Goal: Information Seeking & Learning: Learn about a topic

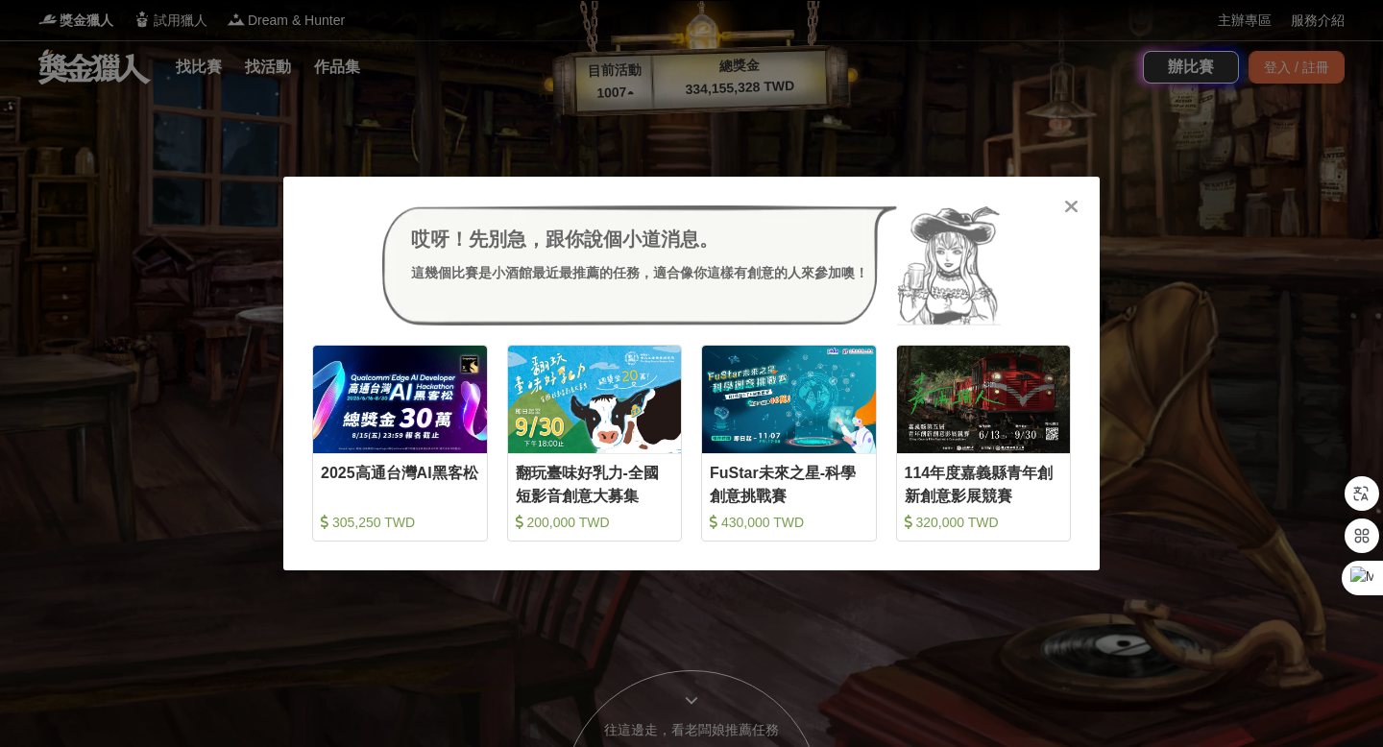
click at [1064, 214] on icon at bounding box center [1071, 206] width 14 height 19
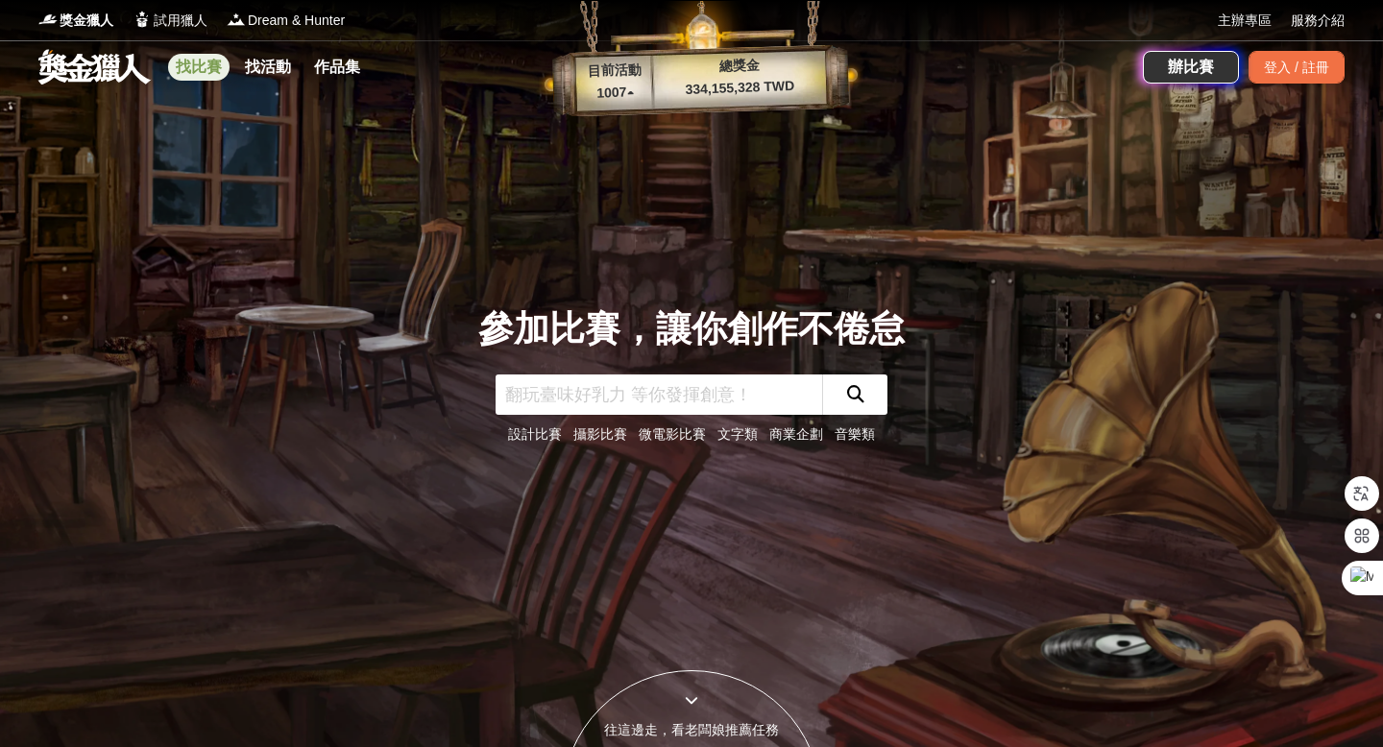
click at [187, 70] on link "找比賽" at bounding box center [198, 67] width 61 height 27
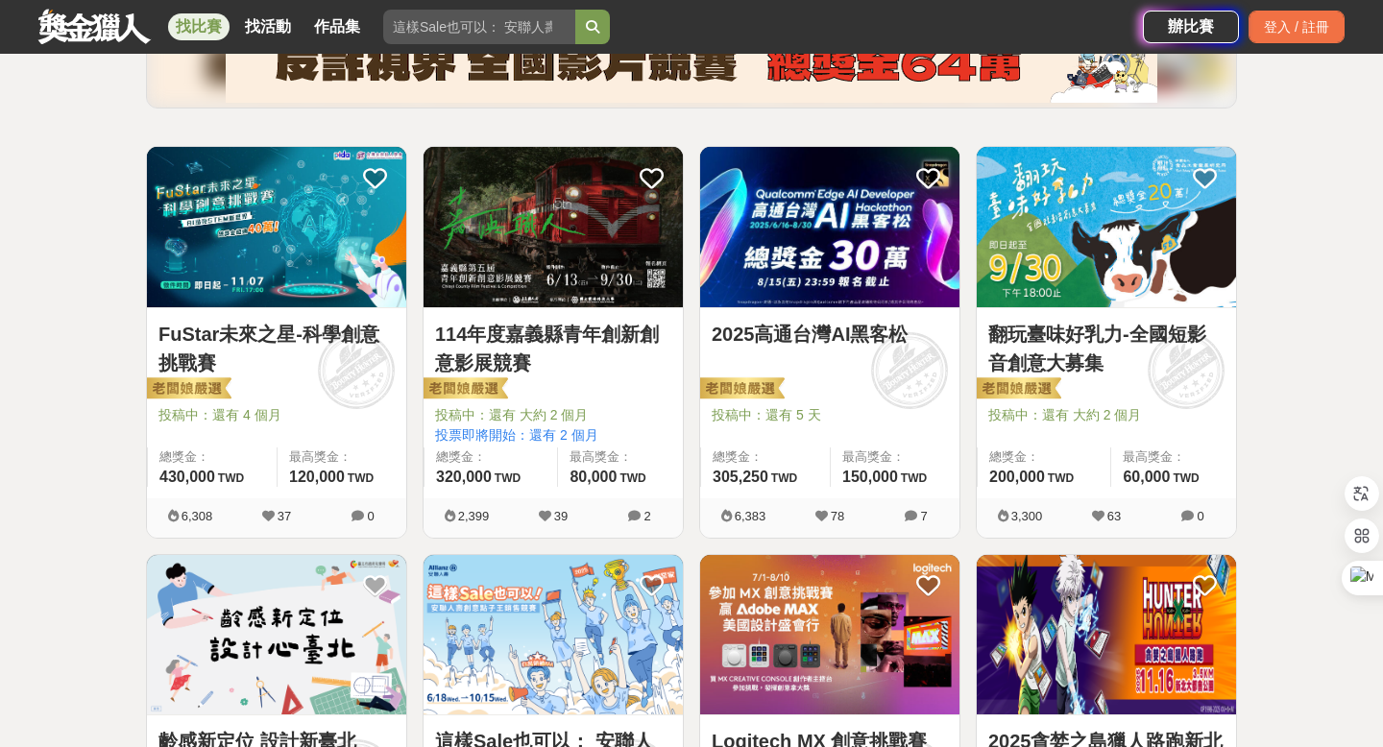
scroll to position [274, 0]
click at [354, 439] on div "投稿中：還有 4 個月" at bounding box center [277, 423] width 236 height 37
click at [256, 409] on span "投稿中：還有 4 個月" at bounding box center [277, 415] width 236 height 20
click at [306, 265] on img at bounding box center [276, 227] width 259 height 160
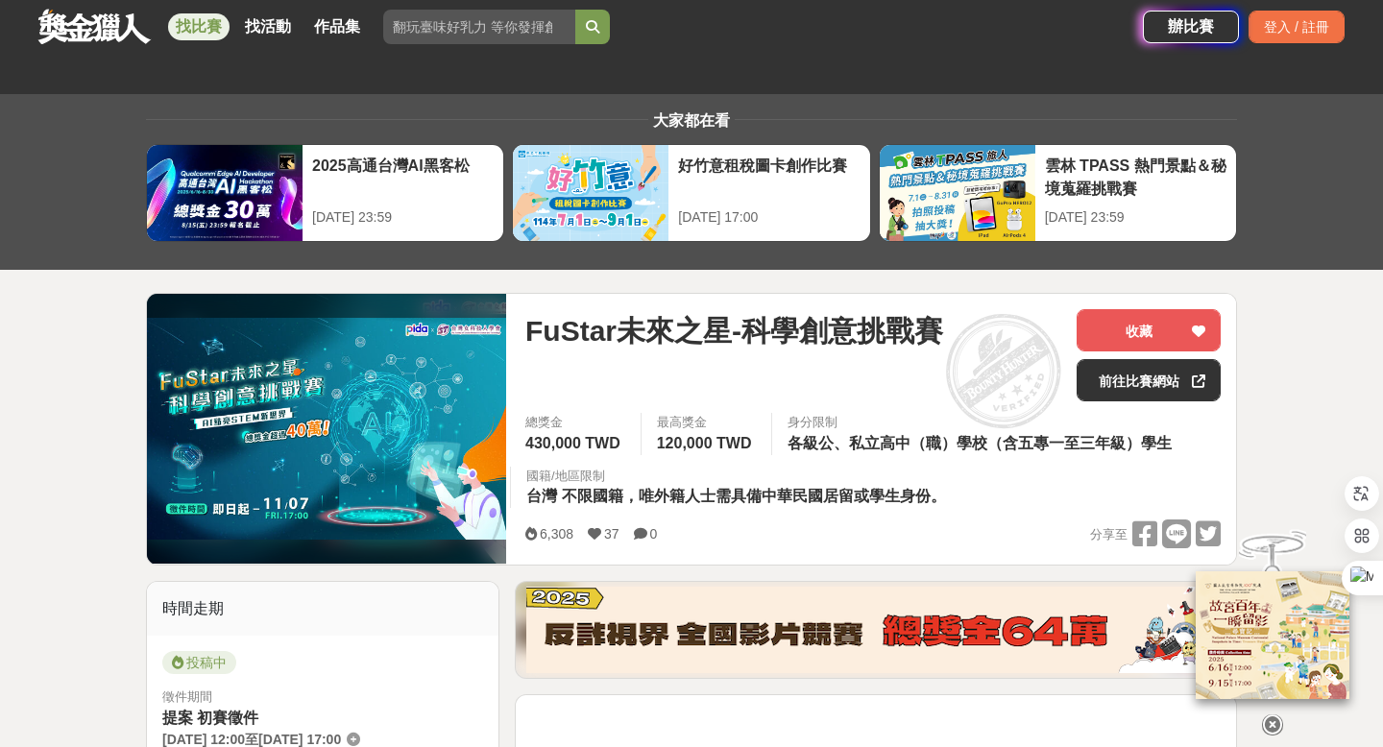
click at [1040, 432] on div "身分限制 各級公、私立高中（職）學校（含五專一至三年級）學生" at bounding box center [981, 434] width 421 height 42
click at [1027, 432] on div "身分限制 各級公、私立高中（職）學校（含五專一至三年級）學生" at bounding box center [981, 434] width 421 height 42
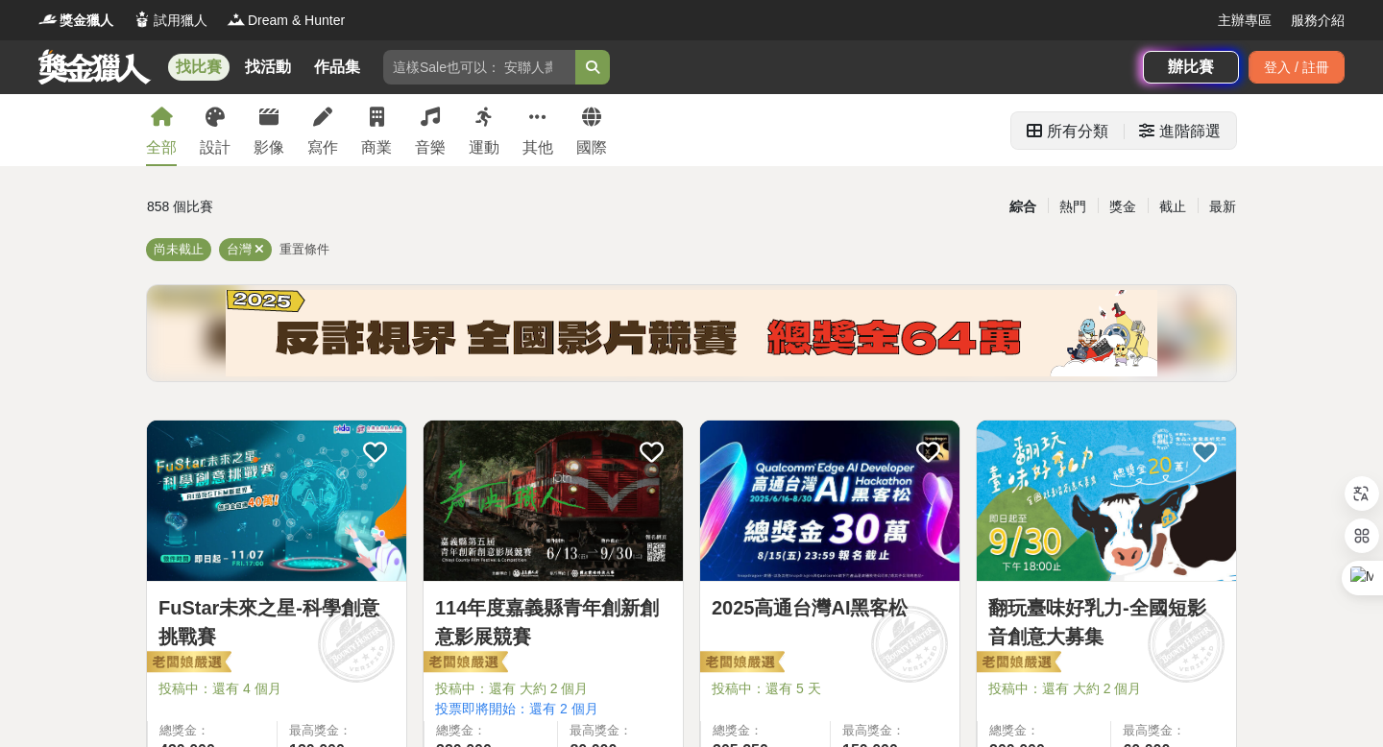
click at [1165, 132] on div "進階篩選" at bounding box center [1190, 131] width 61 height 38
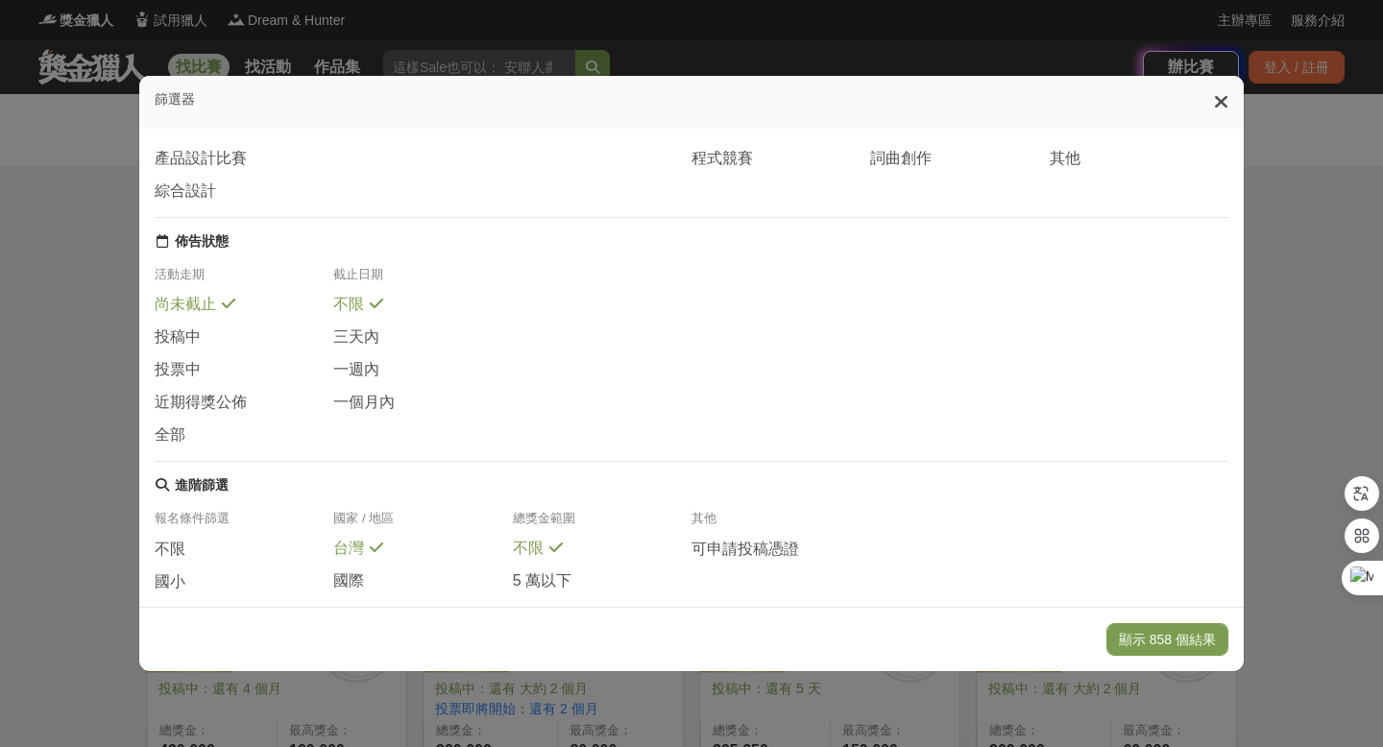
scroll to position [300, 0]
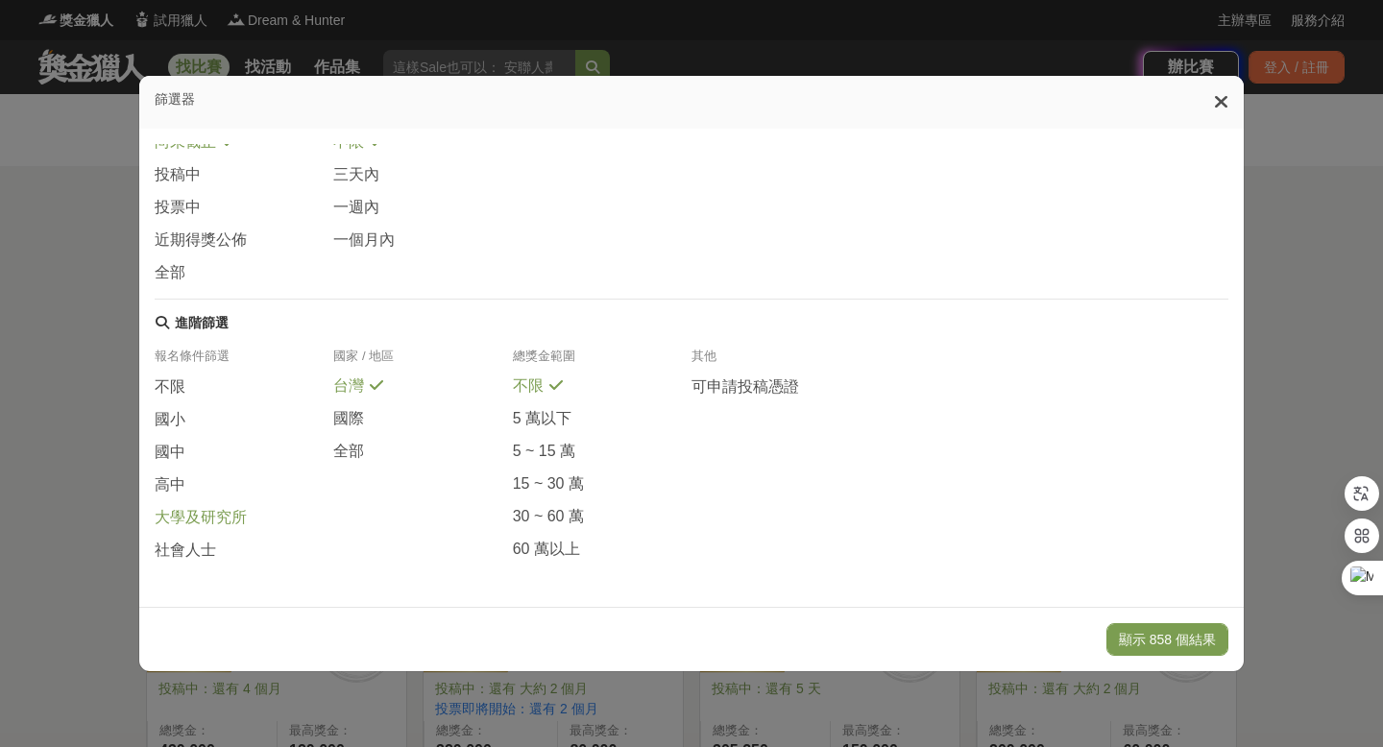
click at [194, 528] on div "大學及研究所" at bounding box center [244, 523] width 179 height 33
click at [1119, 637] on button "顯示 115 個結果" at bounding box center [1168, 640] width 122 height 33
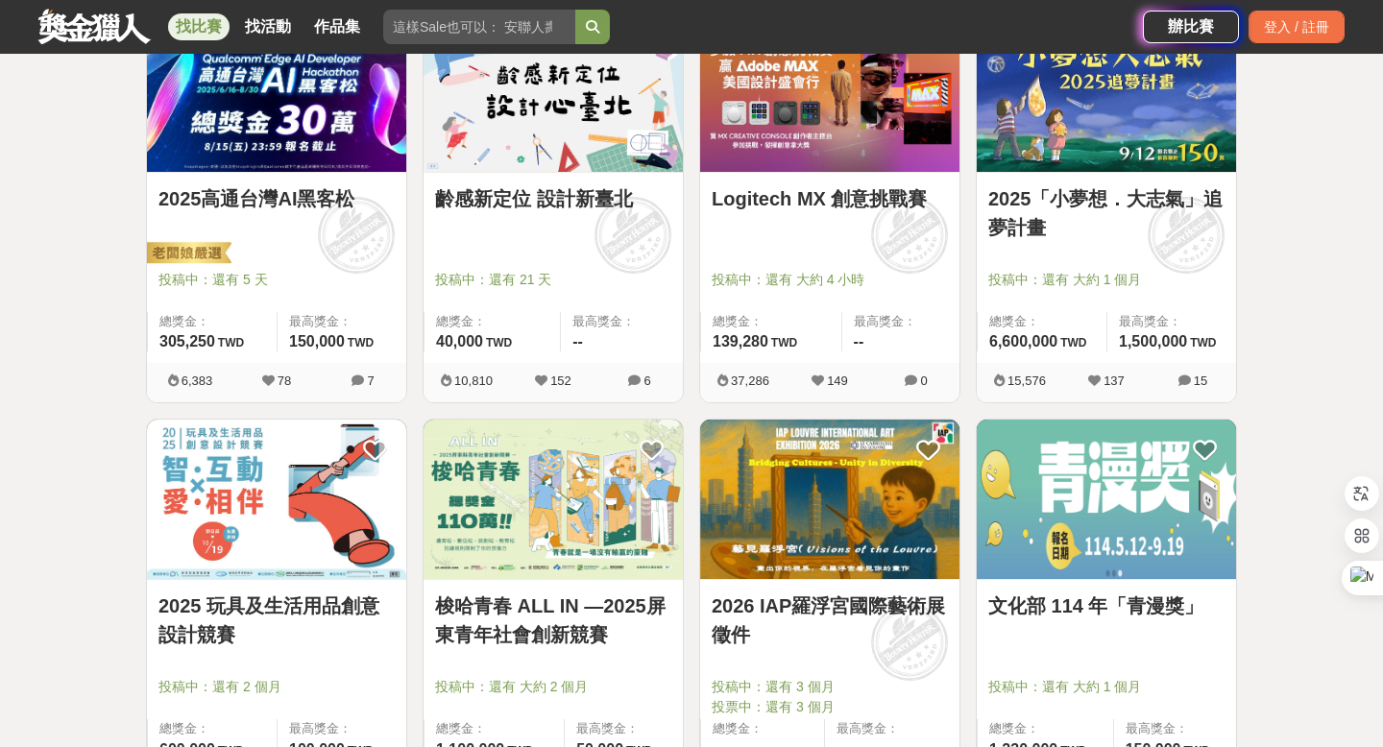
scroll to position [412, 0]
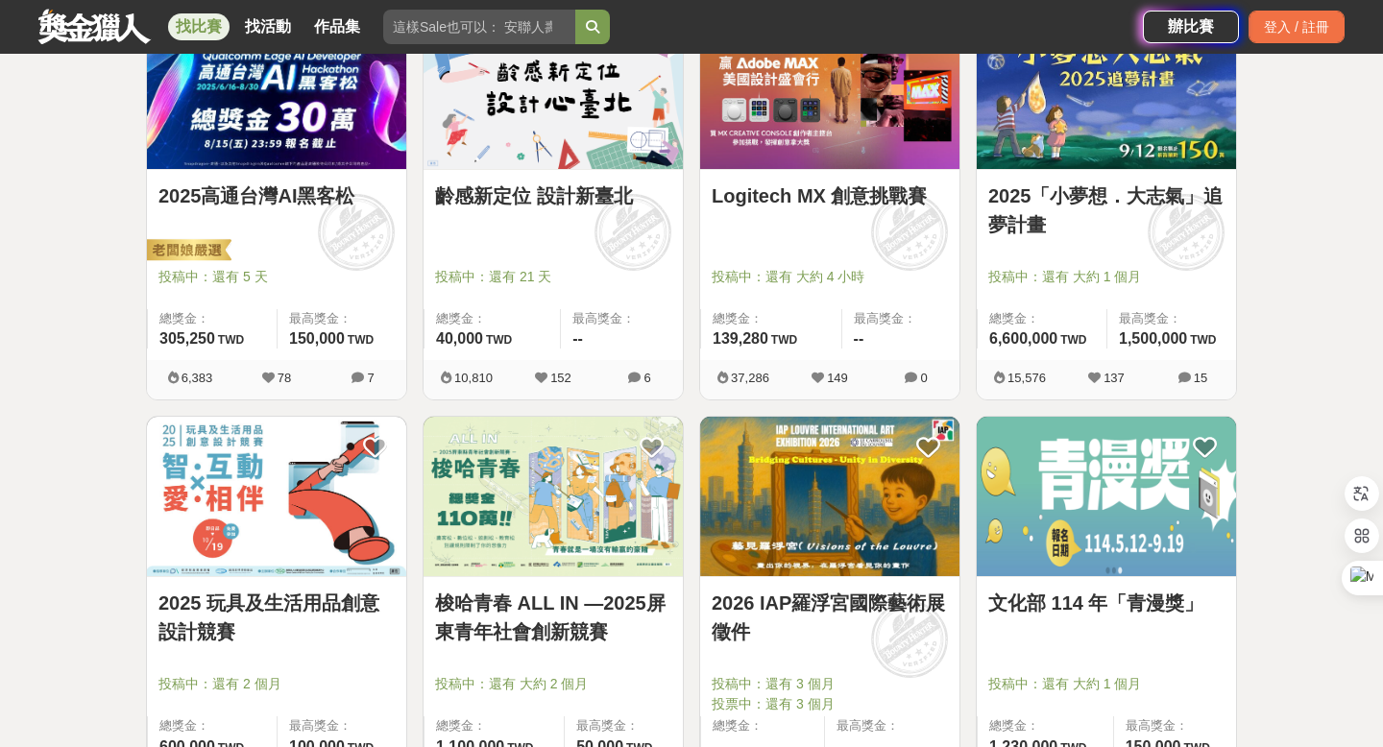
click at [1149, 248] on div at bounding box center [1113, 249] width 248 height 23
click at [1118, 188] on link "2025「小夢想．大志氣」追夢計畫" at bounding box center [1107, 211] width 236 height 58
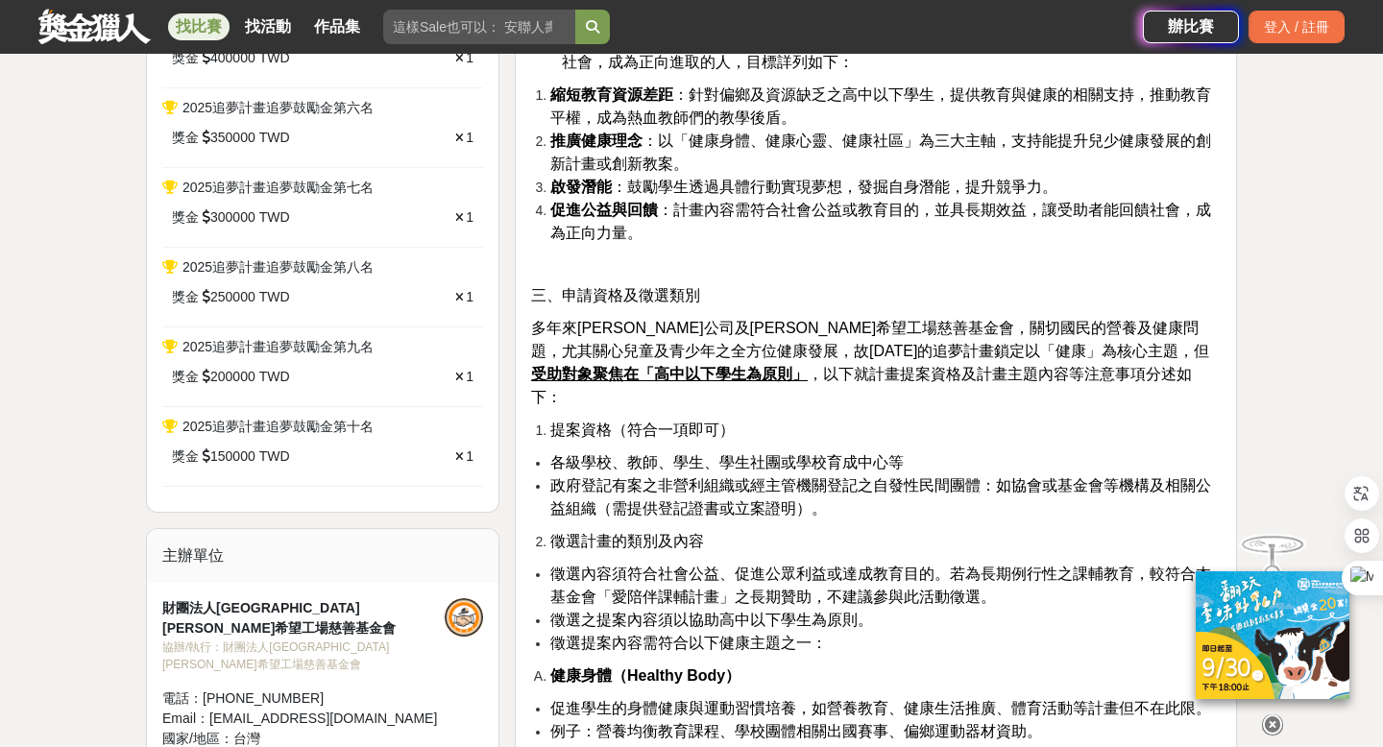
scroll to position [927, 0]
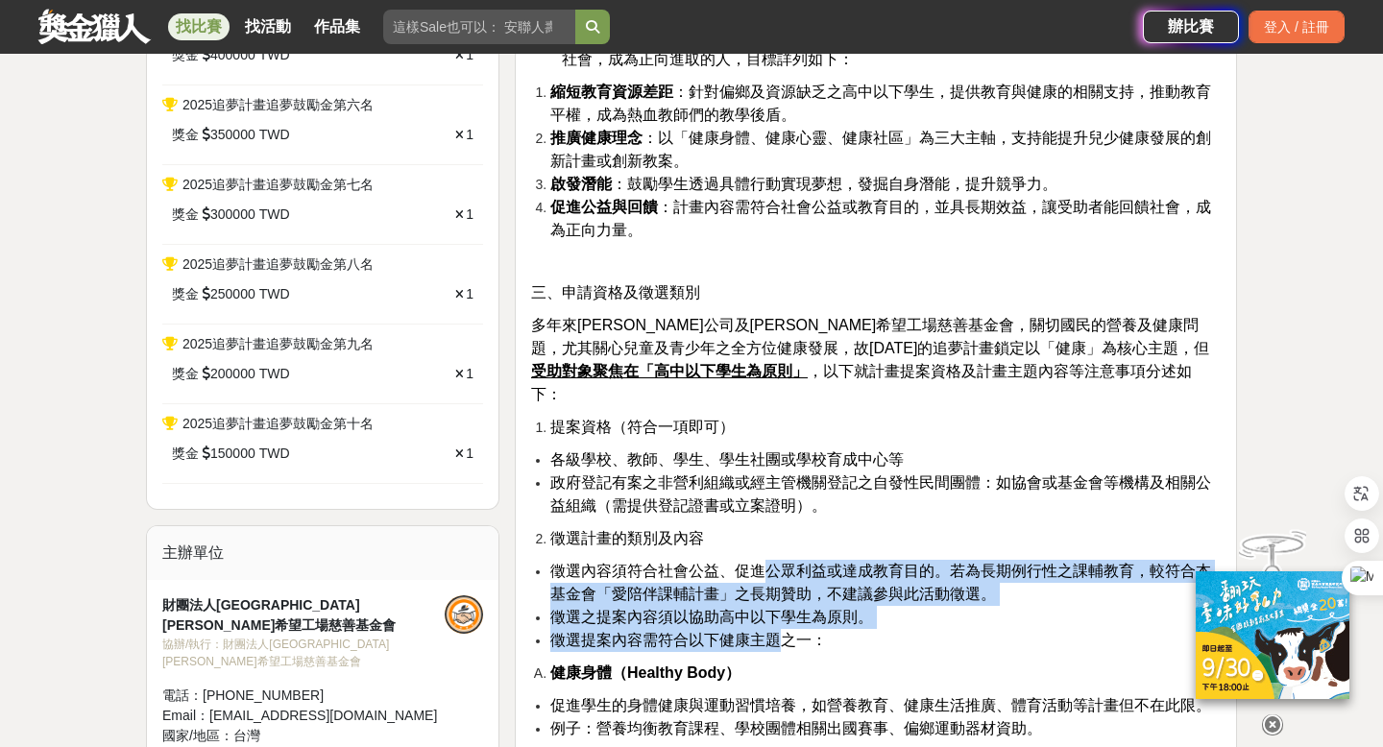
drag, startPoint x: 758, startPoint y: 528, endPoint x: 778, endPoint y: 590, distance: 64.7
click at [778, 590] on ul "徵選內容須符合社會公益、促進公眾利益或達成教育目的。若為長期例行性之課輔教育，較符合本基金會「愛陪伴課輔計畫」之長期贊助，不建議參與此活動徵選。 徵選之提案內…" at bounding box center [876, 606] width 690 height 92
click at [778, 632] on span "徵選提案內容需符合以下健康主題之一：" at bounding box center [689, 640] width 277 height 16
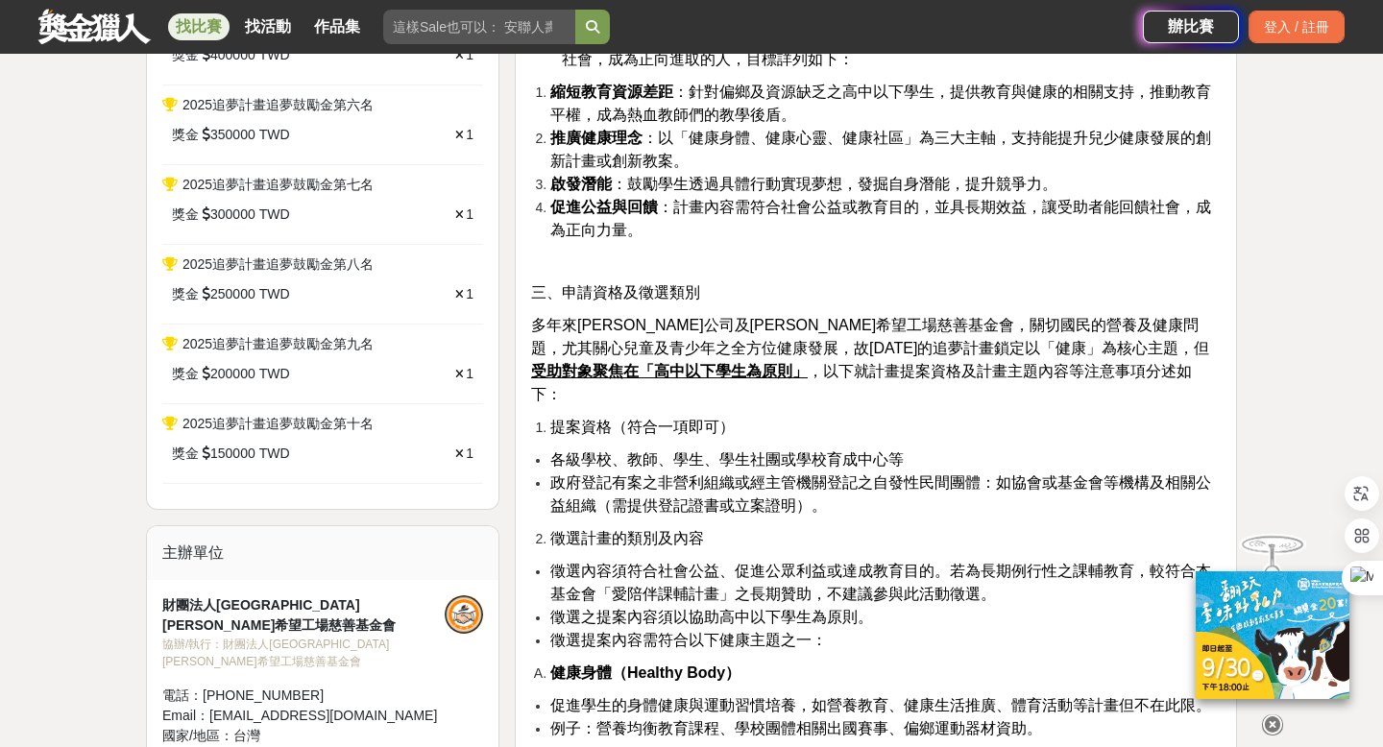
drag, startPoint x: 746, startPoint y: 537, endPoint x: 783, endPoint y: 543, distance: 37.9
click at [747, 560] on li "徵選內容須符合社會公益、促進公眾利益或達成教育目的。若為長期例行性之課輔教育，較符合本基金會「愛陪伴課輔計畫」之長期贊助，不建議參與此活動徵選。" at bounding box center [886, 583] width 671 height 46
click at [809, 331] on span "多年來[PERSON_NAME]公司及[PERSON_NAME]希望工場慈善基金會，關切國民的營養及健康問題，尤其關心兒童及青少年之全方位健康發展，故[DAT…" at bounding box center [870, 360] width 678 height 86
click at [619, 317] on span "多年來[PERSON_NAME]公司及[PERSON_NAME]希望工場慈善基金會，關切國民的營養及健康問題，尤其關心兒童及青少年之全方位健康發展，故[DAT…" at bounding box center [870, 360] width 678 height 86
click at [644, 317] on span "多年來[PERSON_NAME]公司及[PERSON_NAME]希望工場慈善基金會，關切國民的營養及健康問題，尤其關心兒童及青少年之全方位健康發展，故[DAT…" at bounding box center [870, 360] width 678 height 86
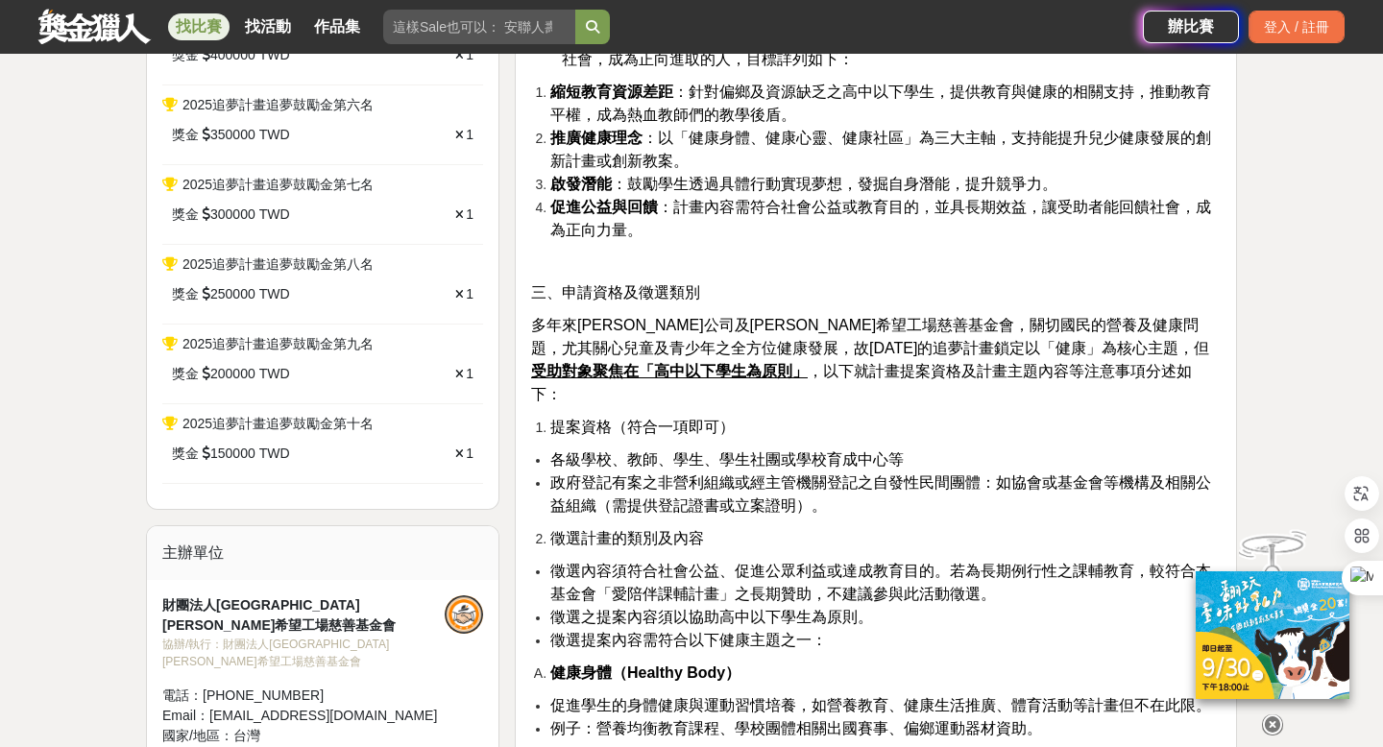
click at [644, 317] on span "多年來[PERSON_NAME]公司及[PERSON_NAME]希望工場慈善基金會，關切國民的營養及健康問題，尤其關心兒童及青少年之全方位健康發展，故[DAT…" at bounding box center [870, 360] width 678 height 86
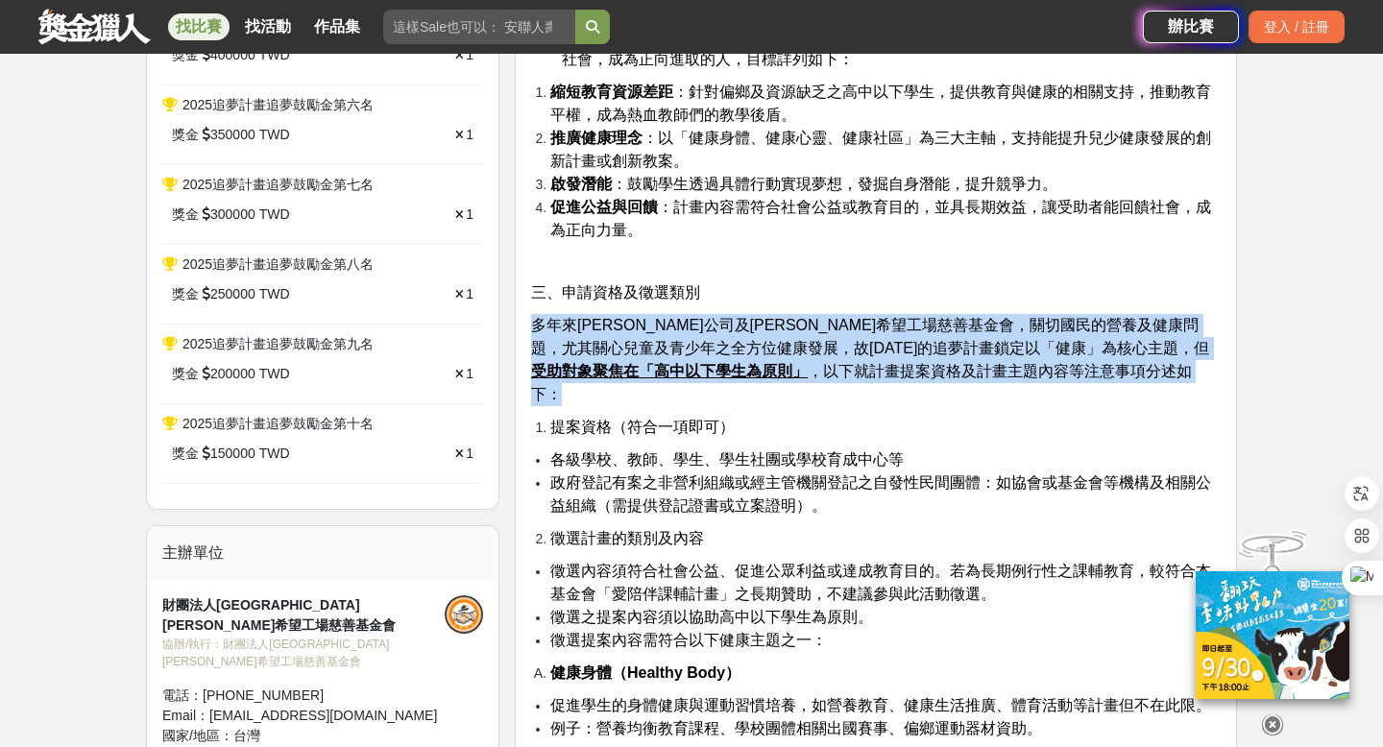
click at [644, 317] on span "多年來[PERSON_NAME]公司及[PERSON_NAME]希望工場慈善基金會，關切國民的營養及健康問題，尤其關心兒童及青少年之全方位健康發展，故[DAT…" at bounding box center [870, 360] width 678 height 86
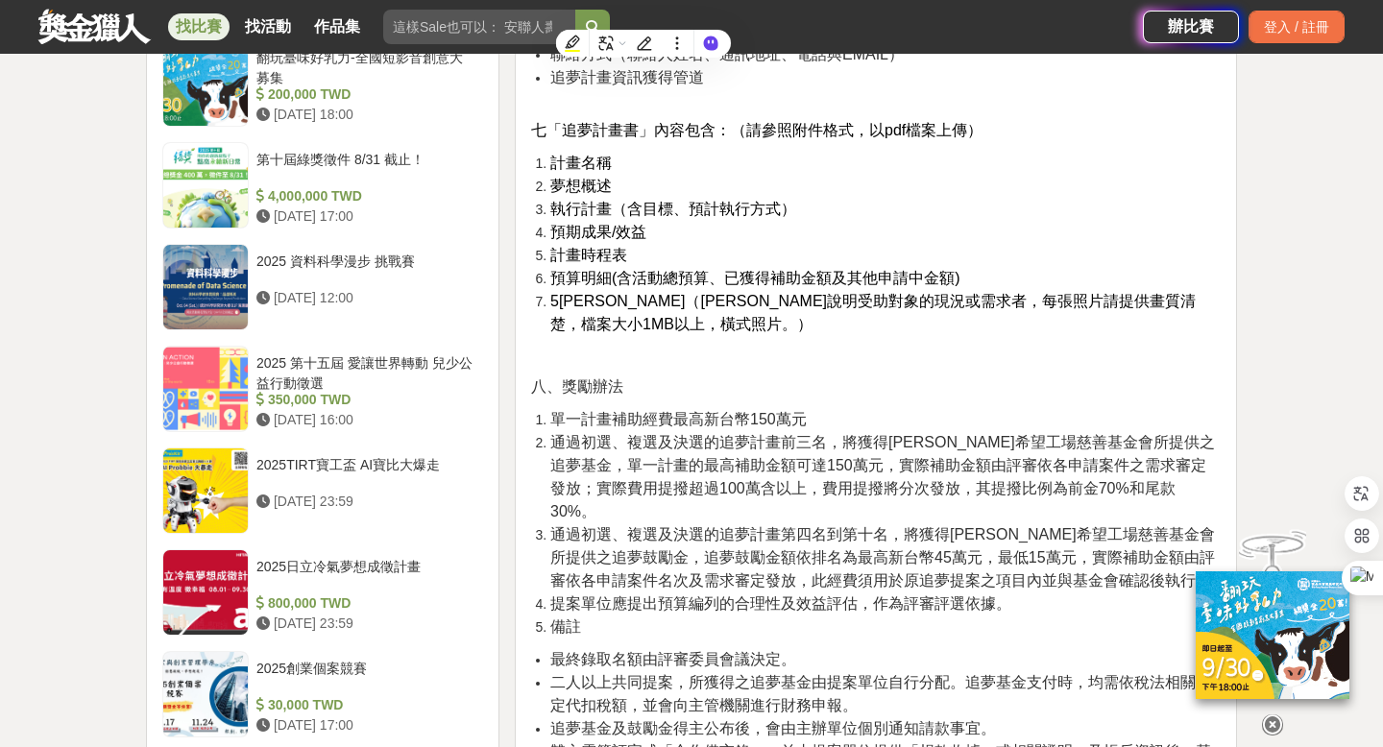
scroll to position [2671, 0]
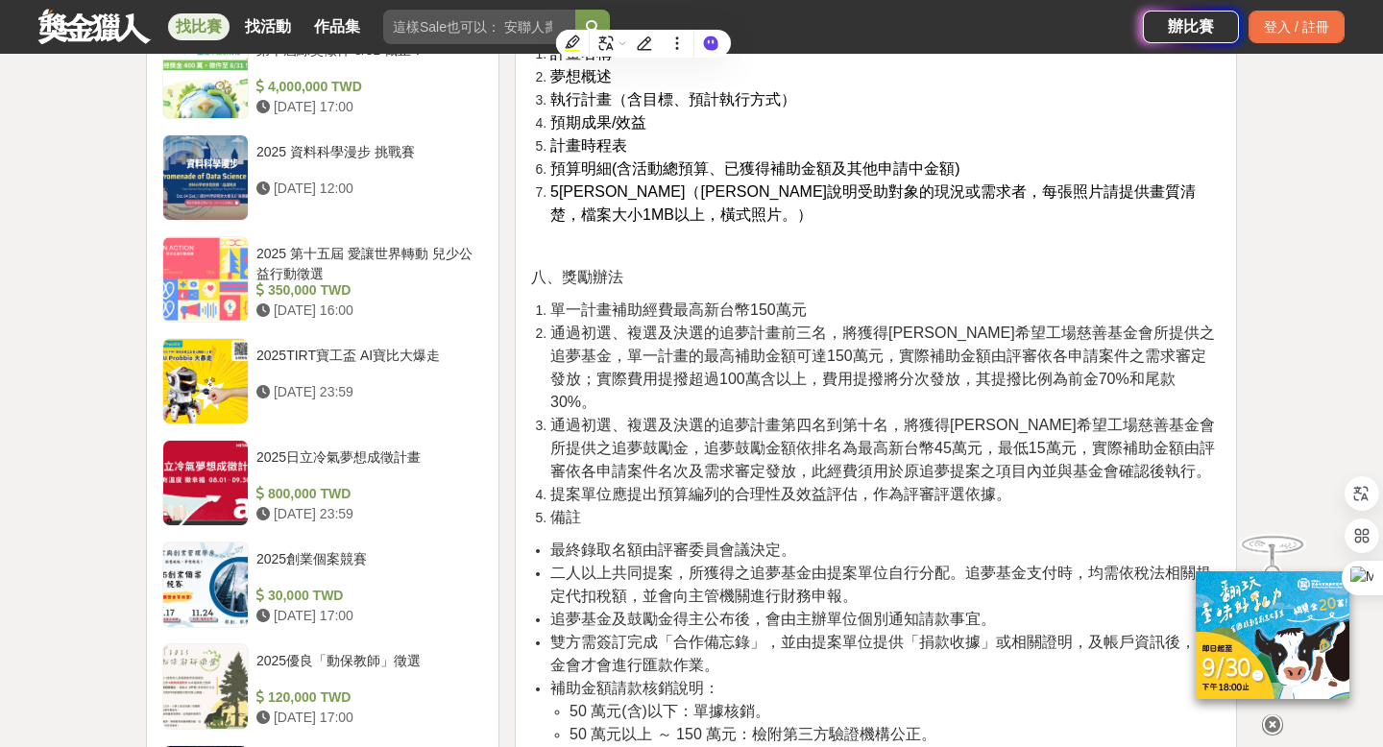
click at [644, 325] on span "通過初選、複選及決選的追夢計畫前三名，將獲得[PERSON_NAME]希望工場慈善基金會所提供之追夢基金，單一計畫的最高補助金額可達150萬元，實際補助金額由…" at bounding box center [883, 368] width 665 height 86
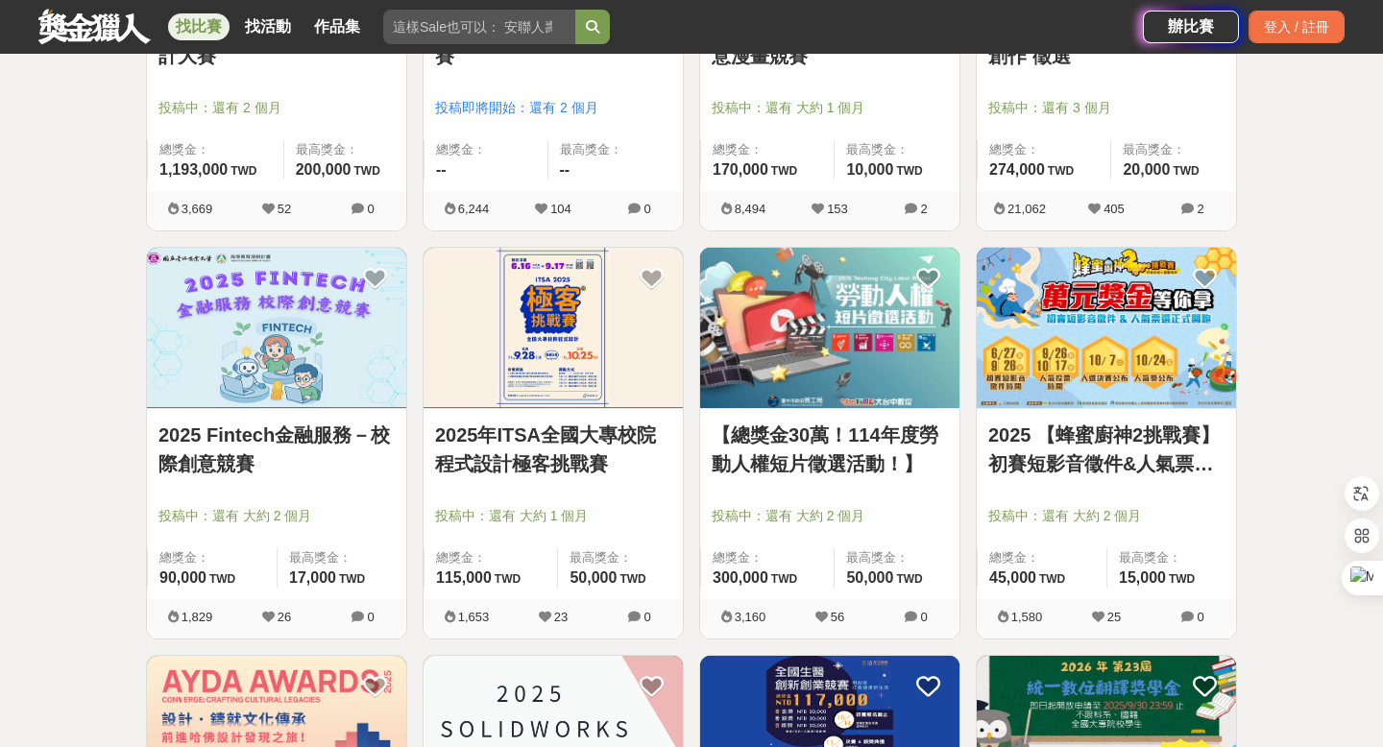
scroll to position [1398, 0]
